Goal: Go to known website: Access a specific website the user already knows

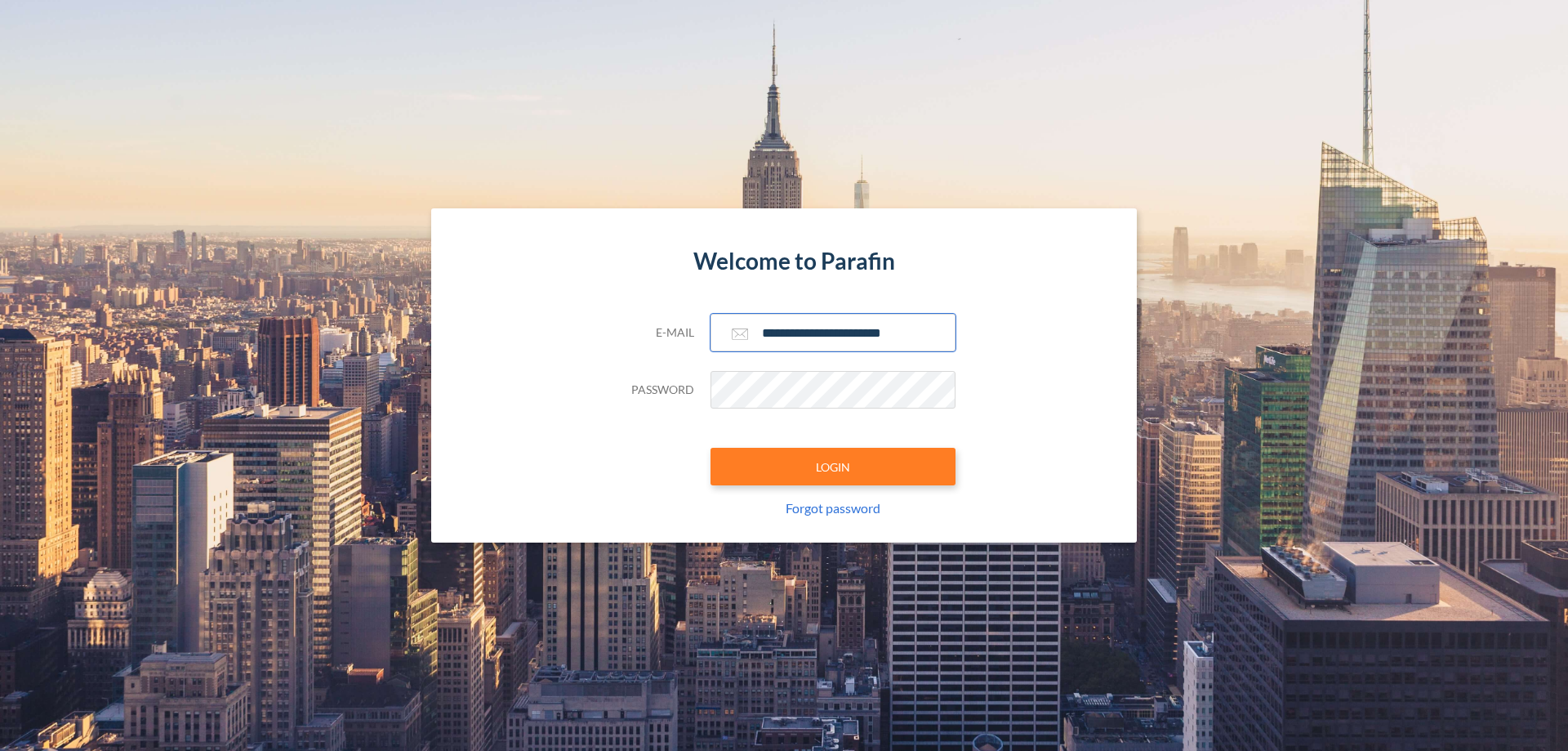
type input "**********"
click at [833, 466] on button "LOGIN" at bounding box center [834, 466] width 245 height 37
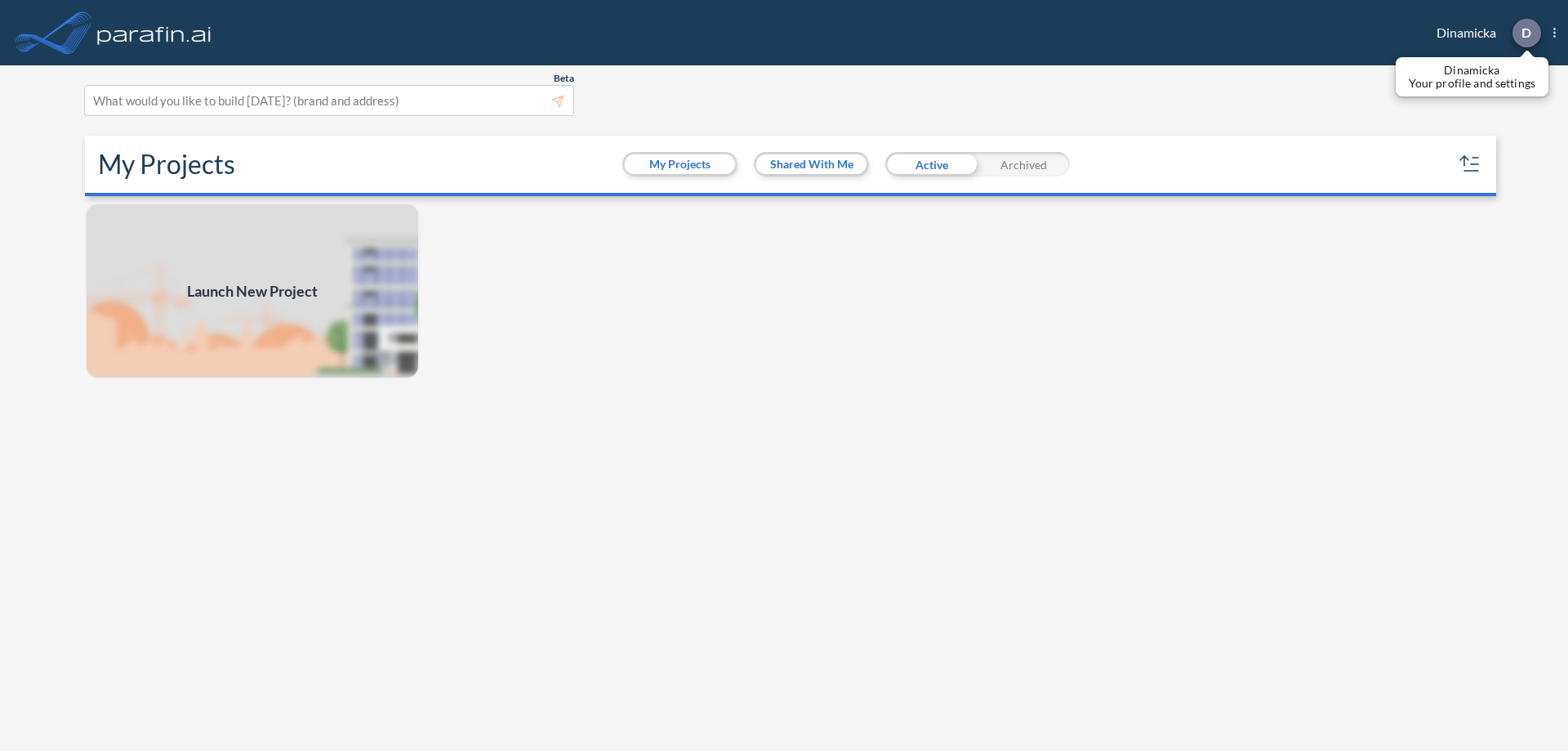
click at [1526, 32] on p "D" at bounding box center [1526, 32] width 10 height 15
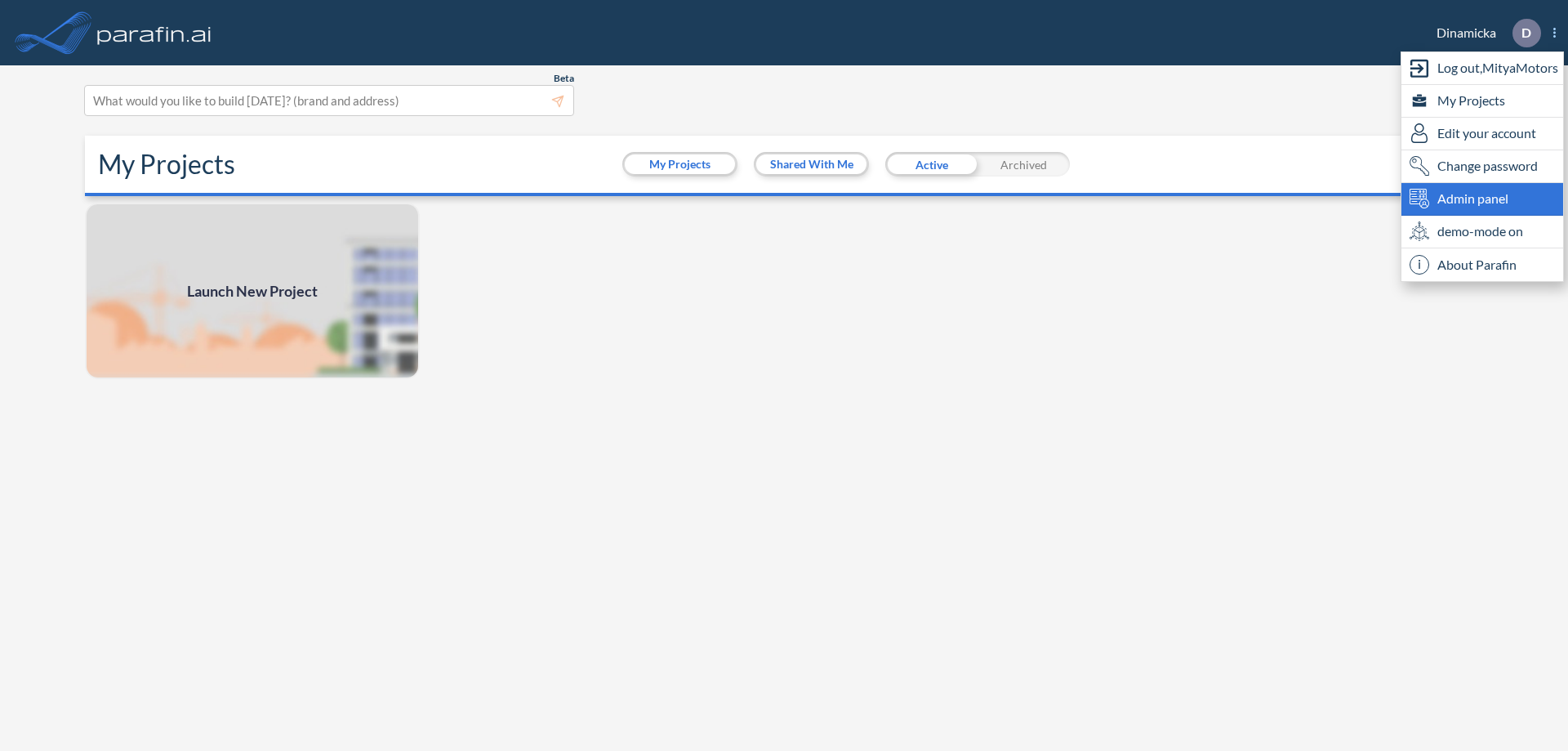
click at [1483, 199] on span "Admin panel" at bounding box center [1473, 198] width 71 height 19
